Goal: Information Seeking & Learning: Learn about a topic

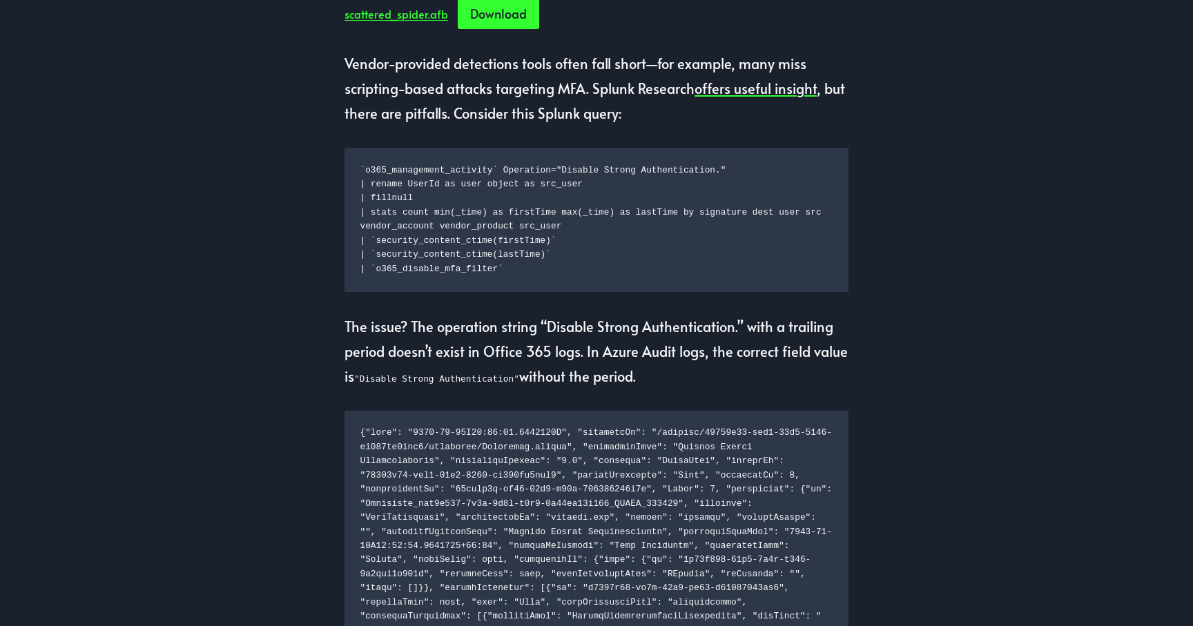
scroll to position [1364, 0]
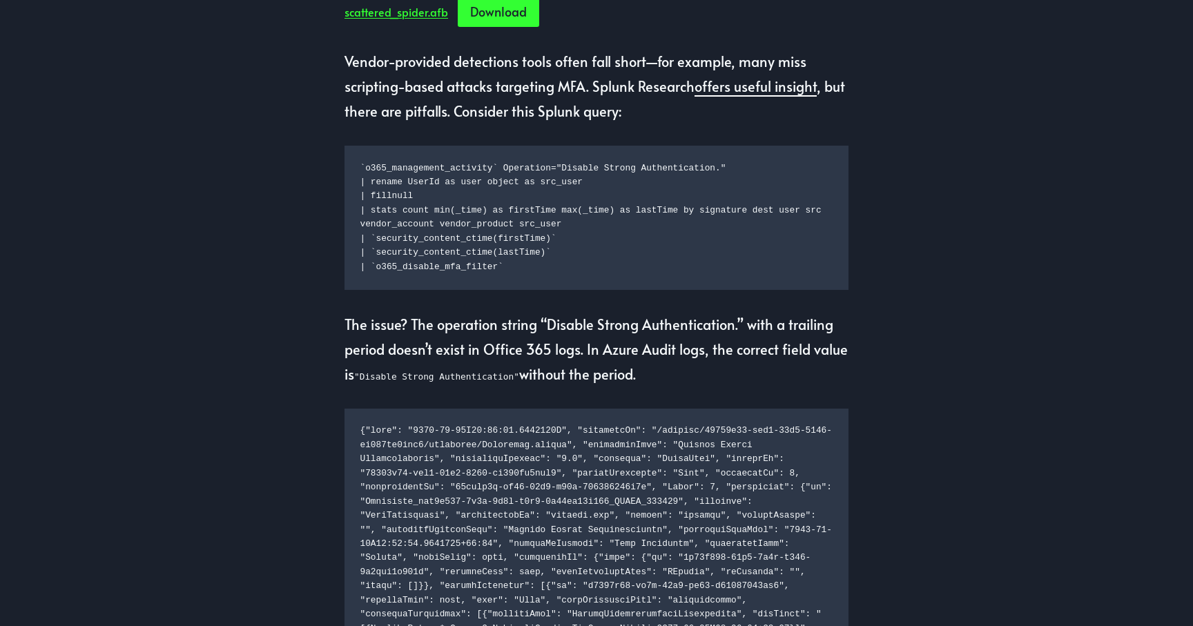
click at [749, 96] on link "offers useful insight" at bounding box center [756, 86] width 122 height 19
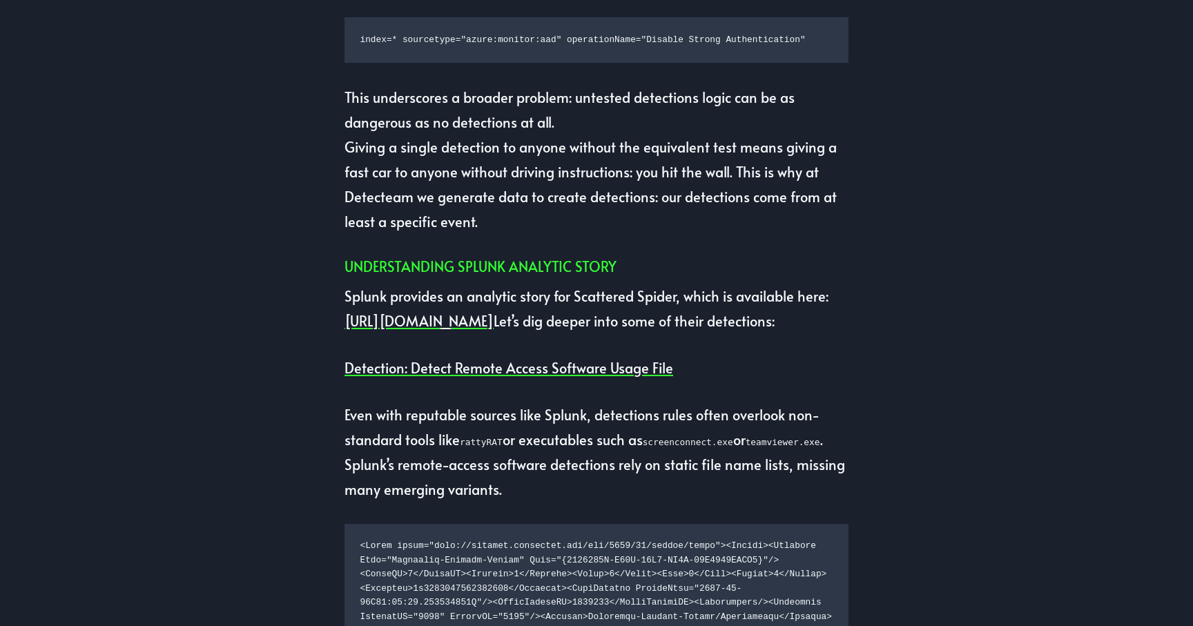
scroll to position [2111, 0]
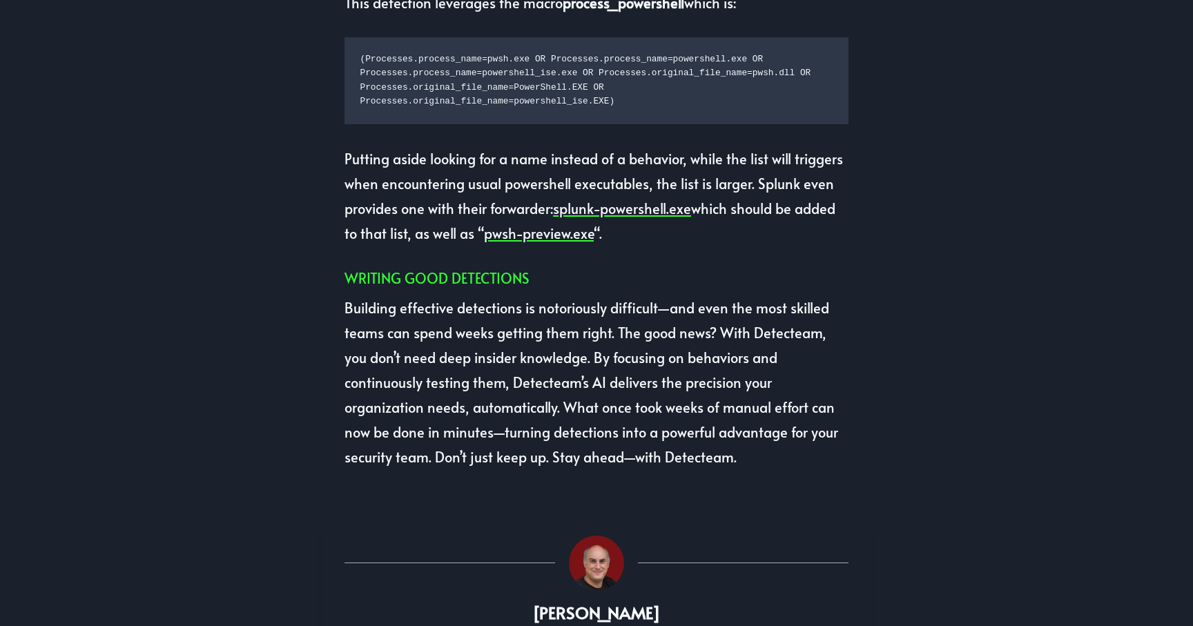
scroll to position [3046, 0]
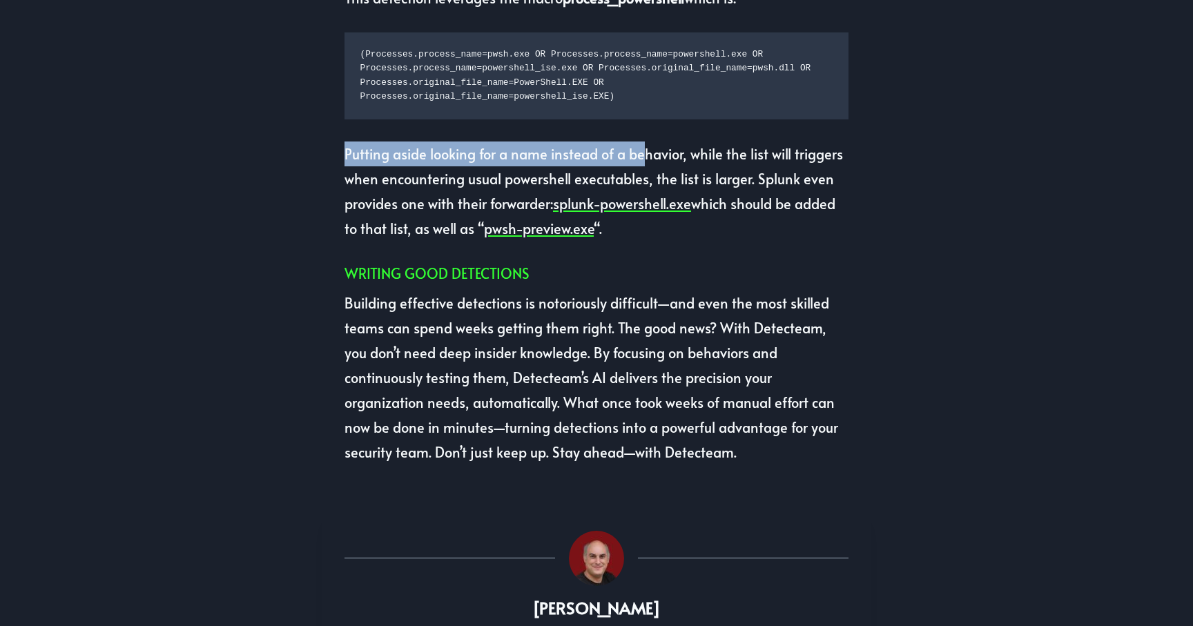
drag, startPoint x: 333, startPoint y: 229, endPoint x: 657, endPoint y: 230, distance: 324.5
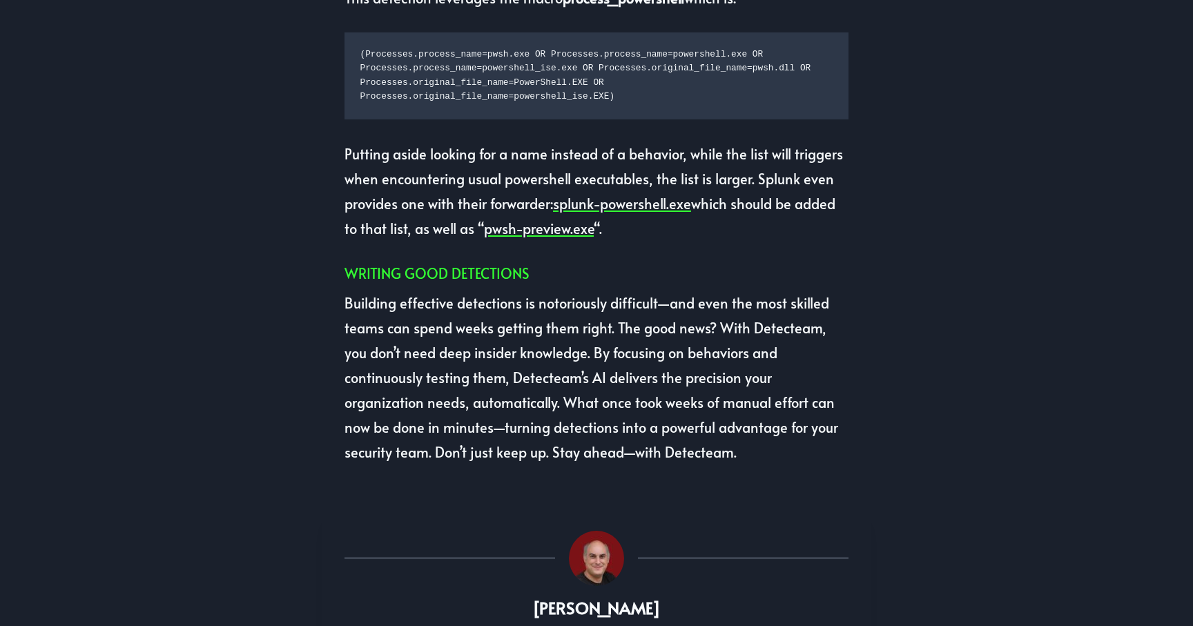
click at [657, 230] on p "Putting aside looking for a name instead of a behavior, while the list will tri…" at bounding box center [597, 191] width 504 height 99
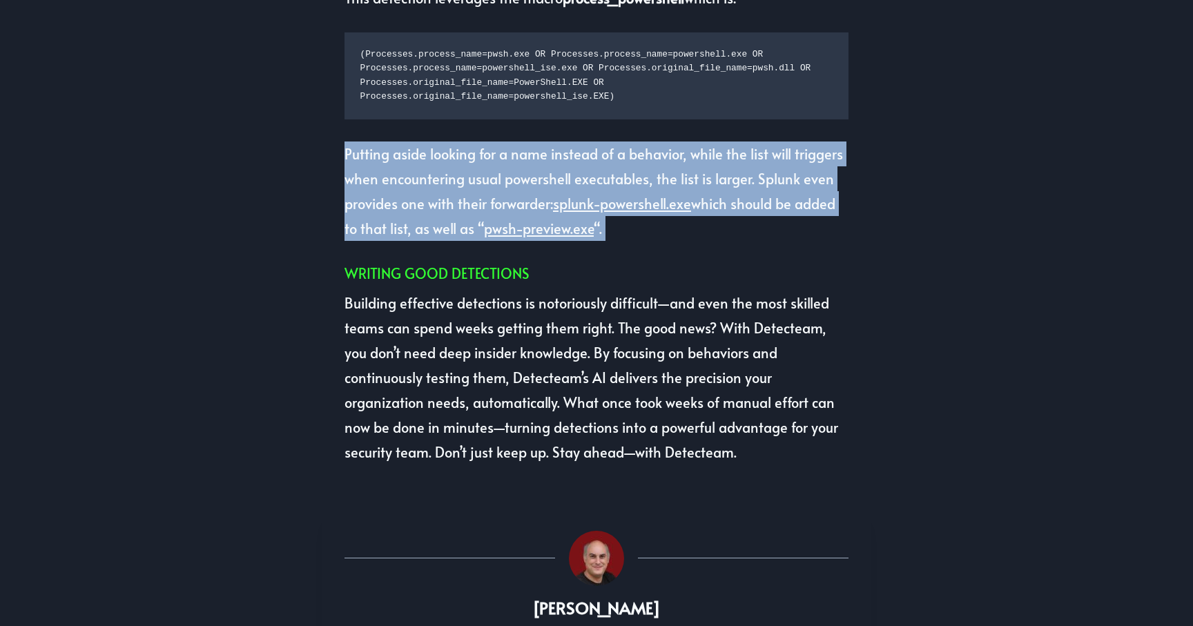
click at [657, 230] on p "Putting aside looking for a name instead of a behavior, while the list will tri…" at bounding box center [597, 191] width 504 height 99
click at [810, 227] on p "Putting aside looking for a name instead of a behavior, while the list will tri…" at bounding box center [597, 191] width 504 height 99
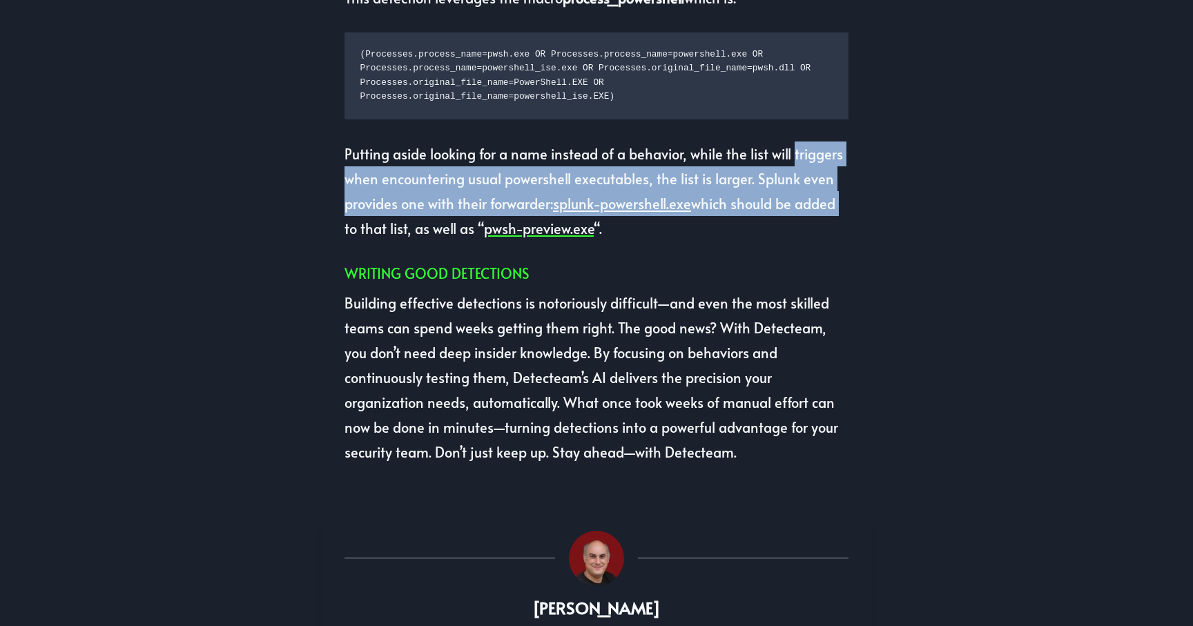
drag, startPoint x: 810, startPoint y: 227, endPoint x: 835, endPoint y: 278, distance: 57.1
click at [835, 241] on p "Putting aside looking for a name instead of a behavior, while the list will tri…" at bounding box center [597, 191] width 504 height 99
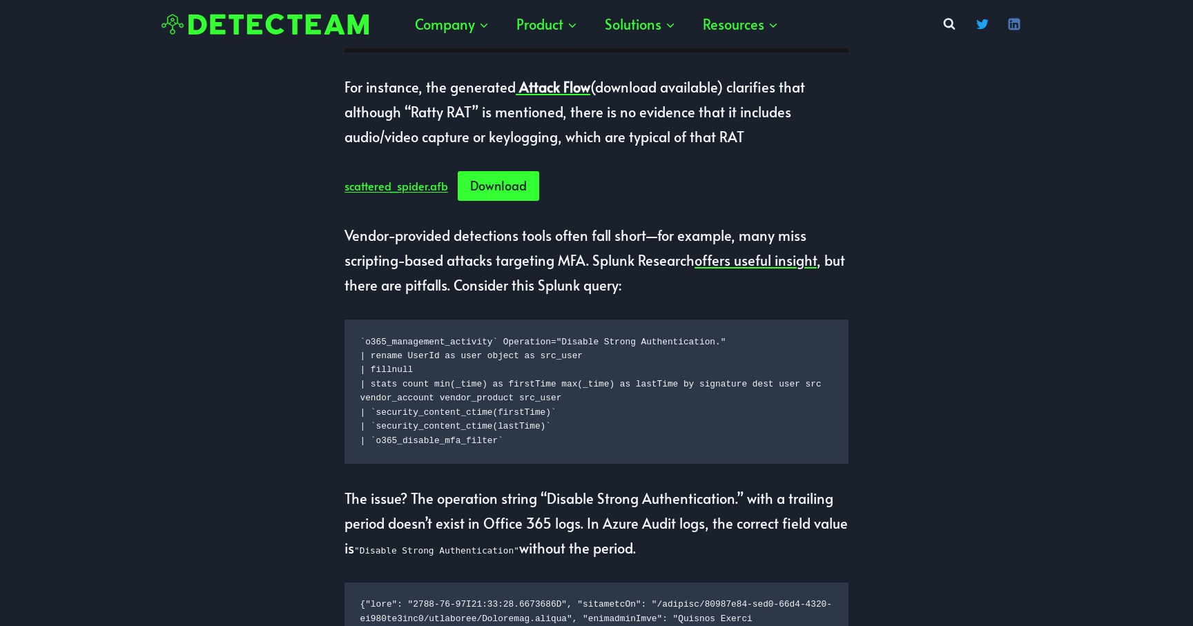
scroll to position [1174, 0]
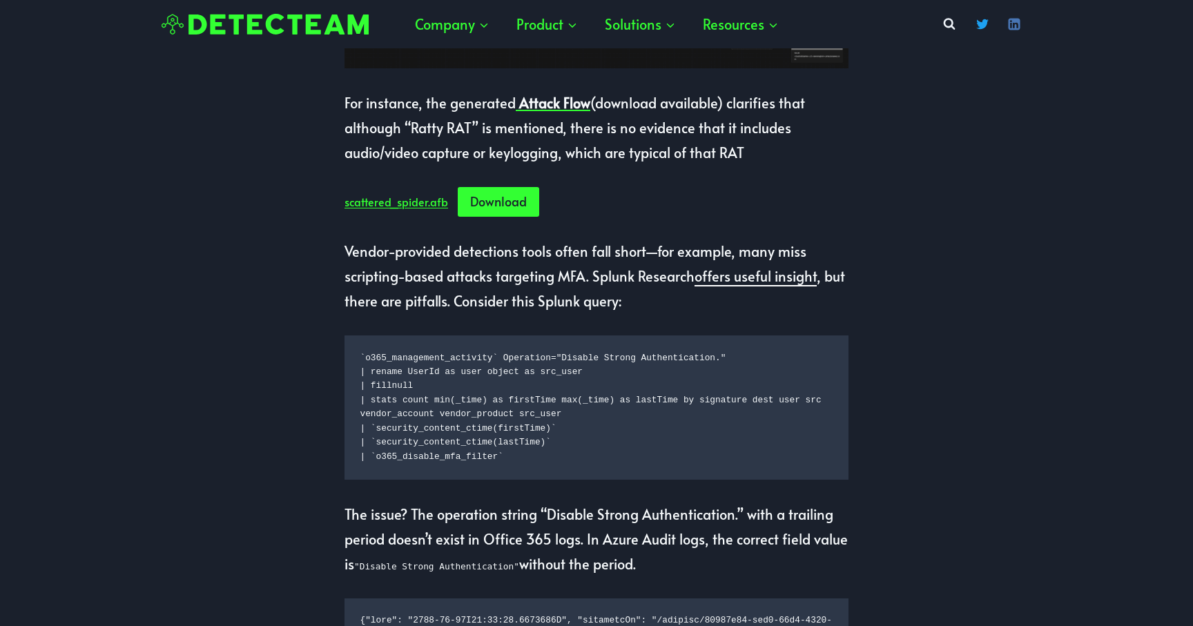
click at [747, 286] on link "offers useful insight" at bounding box center [756, 276] width 122 height 19
